Goal: Information Seeking & Learning: Find specific fact

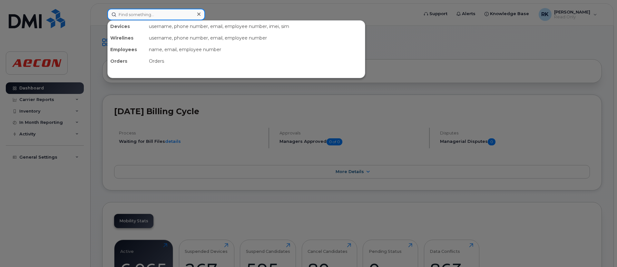
click at [143, 15] on input at bounding box center [156, 15] width 98 height 12
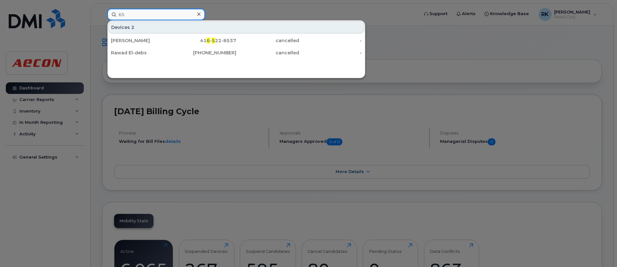
type input "6"
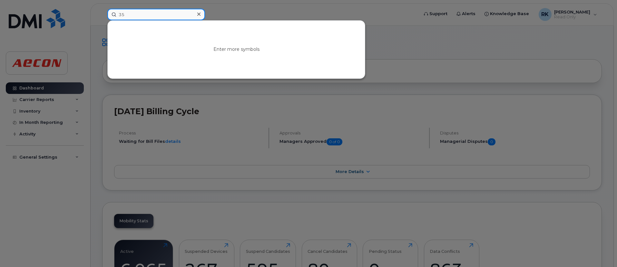
type input "356"
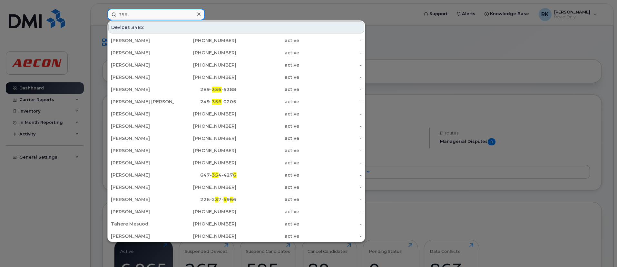
drag, startPoint x: 139, startPoint y: 17, endPoint x: 91, endPoint y: 23, distance: 47.7
click at [102, 20] on div "356 Devices 3482 [PERSON_NAME] [PHONE_NUMBER] active - [PERSON_NAME] [PHONE_NUM…" at bounding box center [260, 15] width 317 height 12
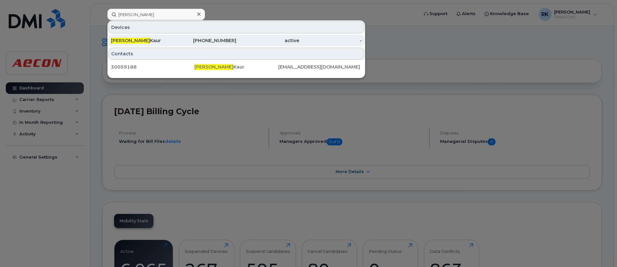
click at [216, 41] on div "[PHONE_NUMBER]" at bounding box center [205, 40] width 63 height 6
click at [206, 40] on div "[PHONE_NUMBER]" at bounding box center [205, 40] width 63 height 6
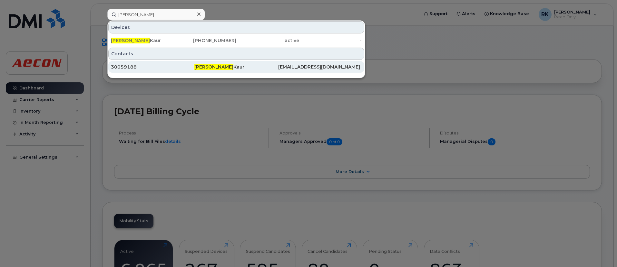
click at [210, 72] on div "[PERSON_NAME]" at bounding box center [235, 67] width 83 height 12
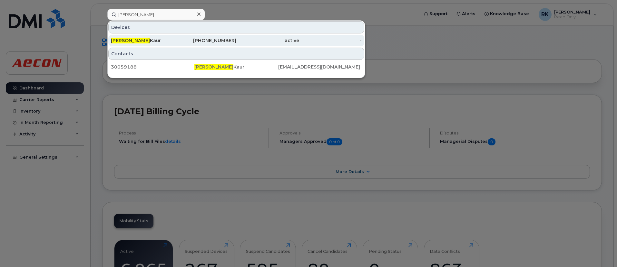
click at [203, 39] on div "[PHONE_NUMBER]" at bounding box center [205, 40] width 63 height 6
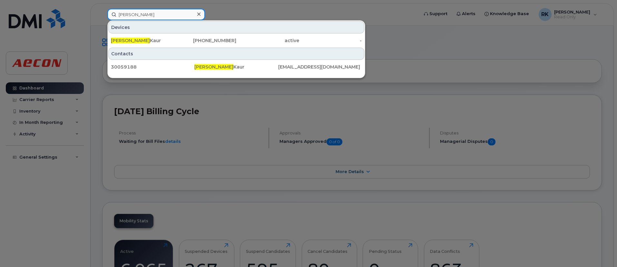
click at [146, 17] on input "[PERSON_NAME]" at bounding box center [156, 15] width 98 height 12
type input "r"
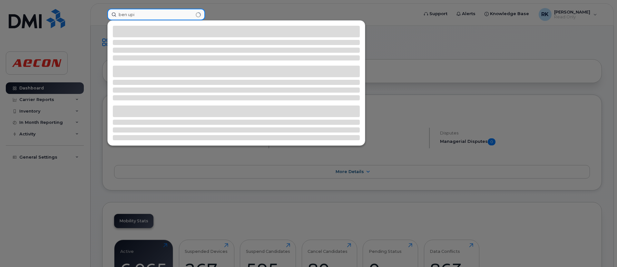
type input "ben upi"
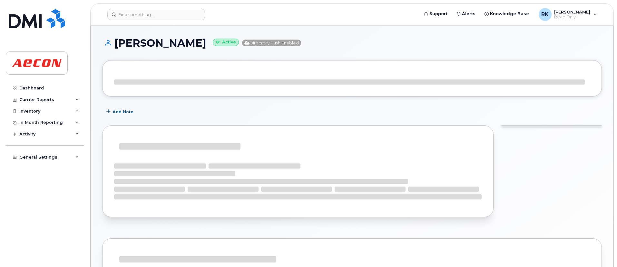
click at [472, 47] on h1 "[PERSON_NAME] Active Directory Push Enabled" at bounding box center [351, 42] width 499 height 11
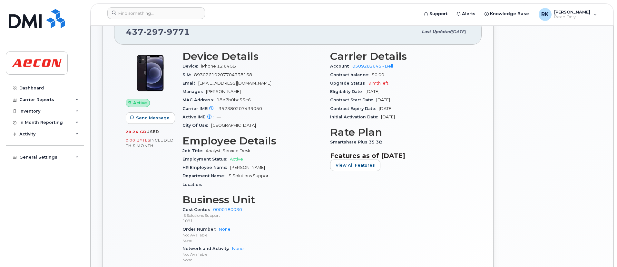
scroll to position [116, 0]
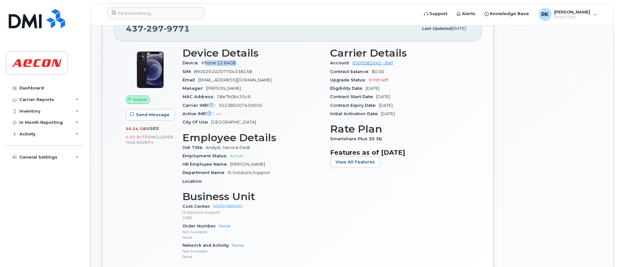
drag, startPoint x: 206, startPoint y: 64, endPoint x: 256, endPoint y: 64, distance: 50.3
click at [256, 64] on div "Device iPhone 12 64GB" at bounding box center [252, 63] width 140 height 8
drag, startPoint x: 206, startPoint y: 86, endPoint x: 250, endPoint y: 89, distance: 43.9
click at [250, 89] on div "Manager Stefanie Walsh" at bounding box center [252, 88] width 140 height 8
click at [259, 125] on div "City Of Use Toronto" at bounding box center [252, 122] width 140 height 8
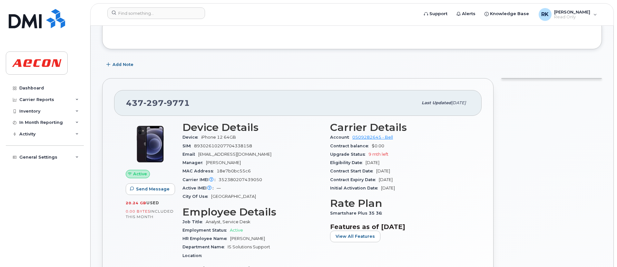
scroll to position [0, 0]
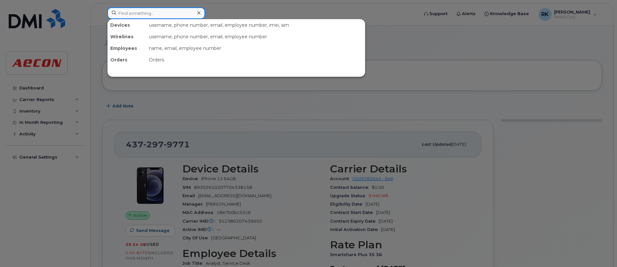
click at [150, 18] on input at bounding box center [156, 13] width 98 height 12
click at [528, 178] on div at bounding box center [308, 133] width 617 height 267
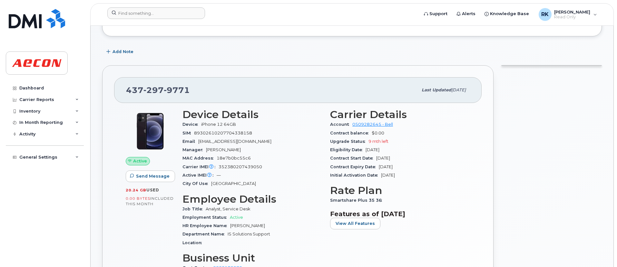
scroll to position [55, 0]
